Goal: Navigation & Orientation: Understand site structure

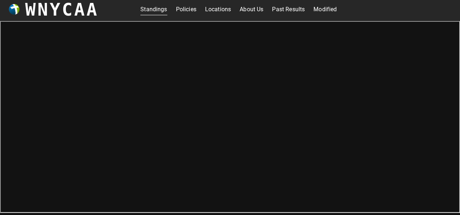
scroll to position [2, 0]
click at [246, 11] on link "About Us" at bounding box center [251, 10] width 24 height 12
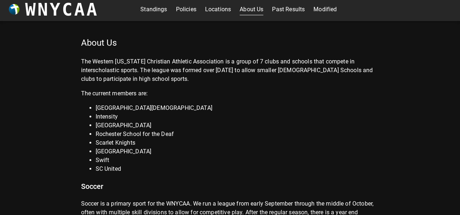
click at [186, 11] on link "Policies" at bounding box center [186, 10] width 20 height 12
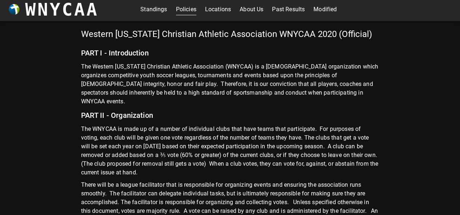
click at [287, 9] on link "Past Results" at bounding box center [288, 10] width 33 height 12
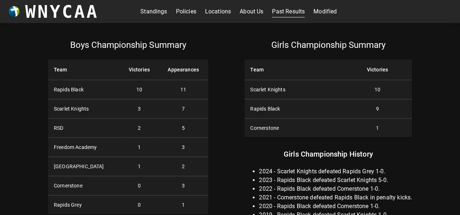
click at [323, 16] on link "Modified" at bounding box center [324, 12] width 23 height 12
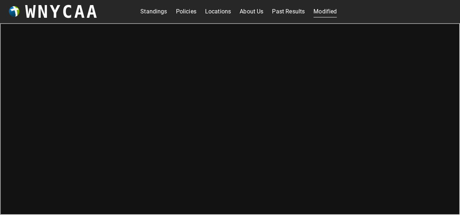
click at [149, 14] on link "Standings" at bounding box center [153, 12] width 27 height 12
